Goal: Task Accomplishment & Management: Use online tool/utility

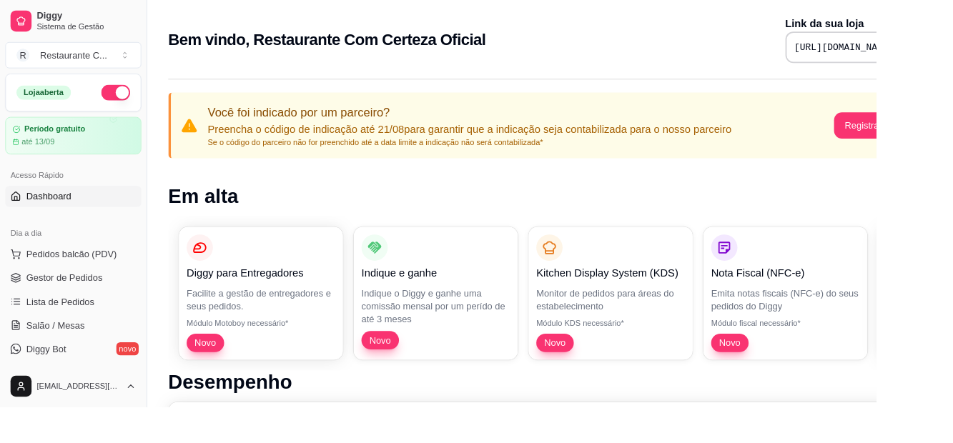
click at [855, 59] on div "[URL][DOMAIN_NAME]" at bounding box center [933, 51] width 157 height 34
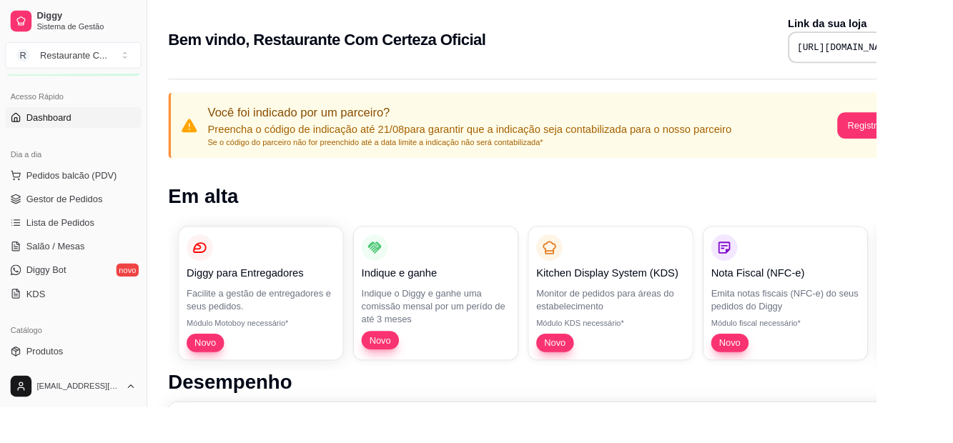
scroll to position [87, 0]
click at [46, 287] on span "Diggy Bot" at bounding box center [51, 292] width 44 height 14
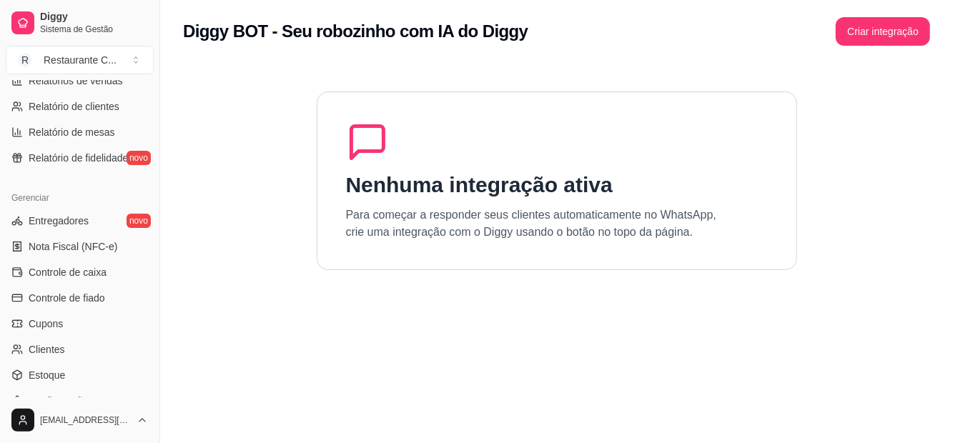
scroll to position [585, 0]
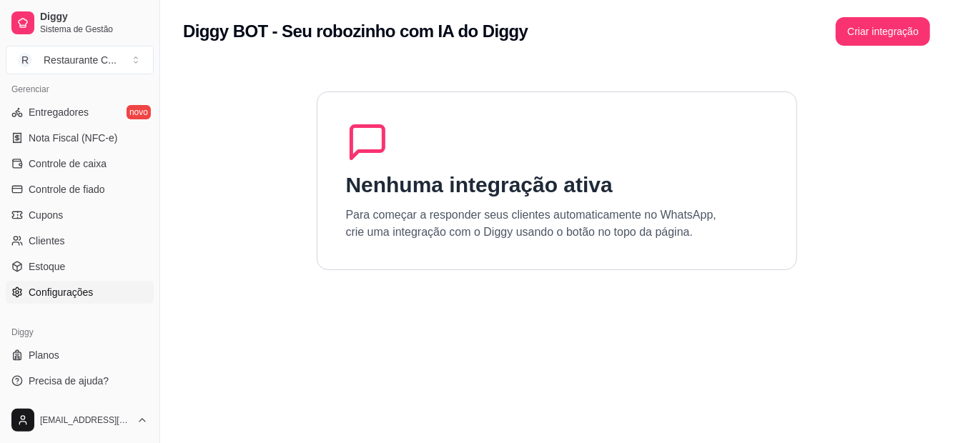
click at [54, 283] on link "Configurações" at bounding box center [80, 292] width 148 height 23
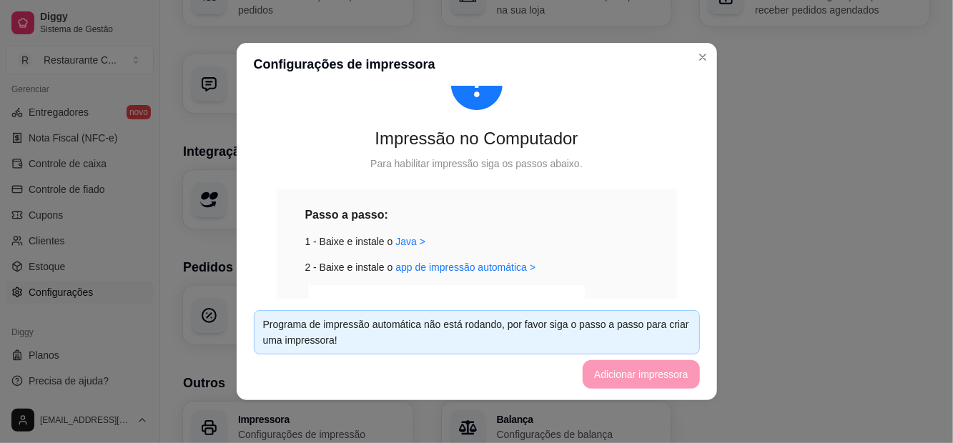
scroll to position [78, 0]
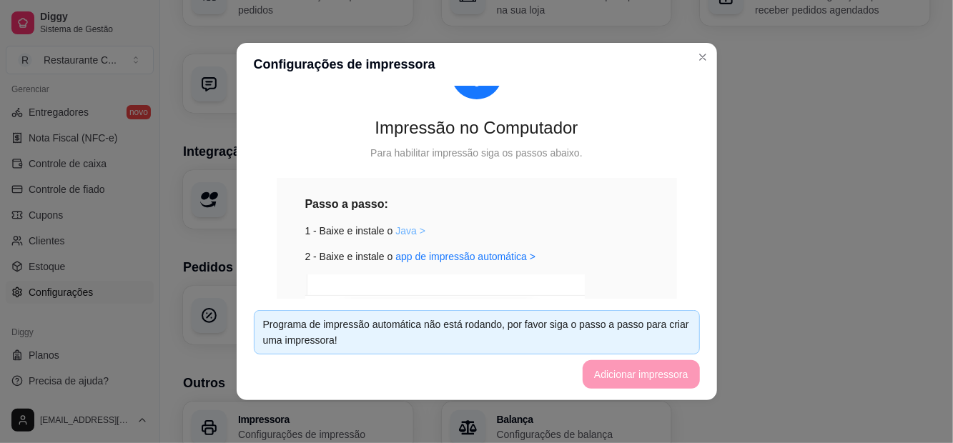
click at [410, 234] on link "Java >" at bounding box center [411, 230] width 30 height 11
click at [483, 256] on link "app de impressão automática >" at bounding box center [466, 256] width 140 height 11
